Goal: Check status: Check status

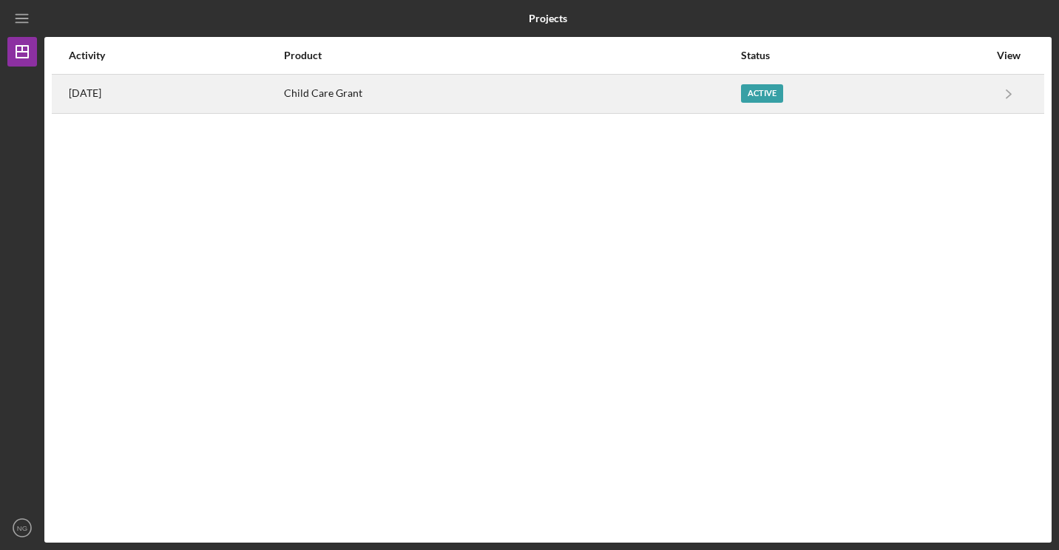
click at [783, 101] on div "Active" at bounding box center [762, 93] width 42 height 18
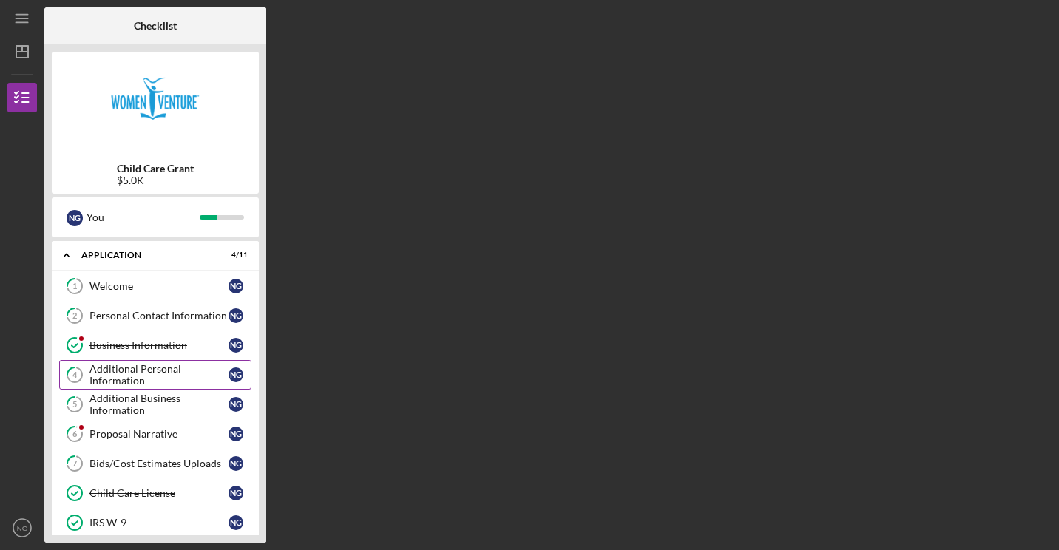
scroll to position [137, 0]
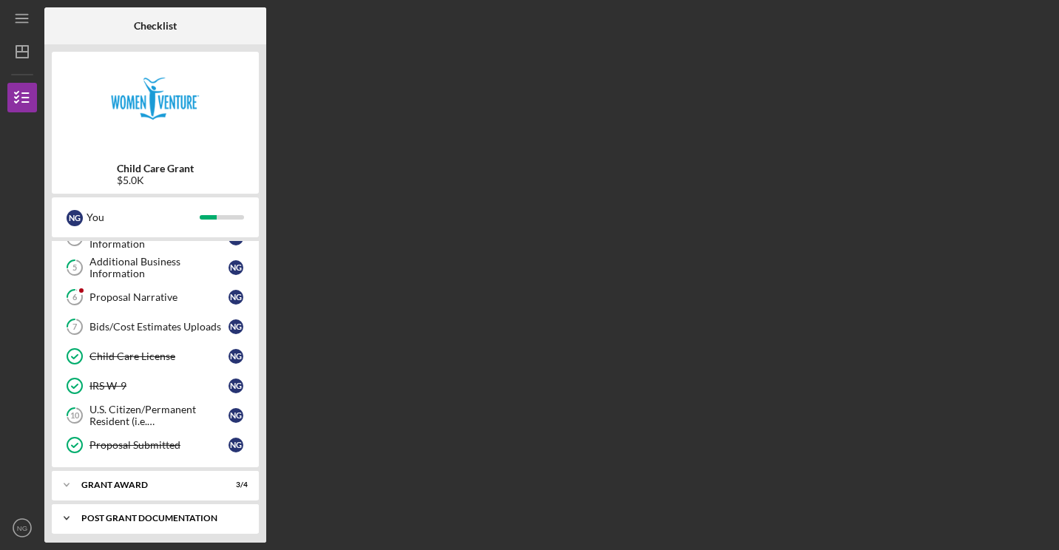
click at [94, 514] on div "Post Grant Documentation" at bounding box center [160, 518] width 159 height 9
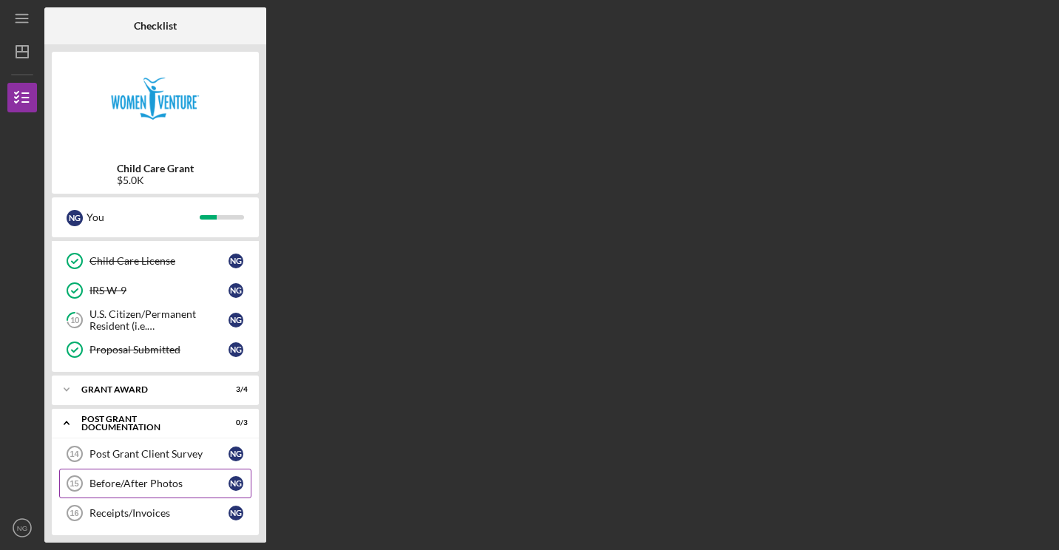
click at [121, 478] on div "Before/After Photos" at bounding box center [158, 484] width 139 height 12
